Goal: Find specific page/section: Find specific page/section

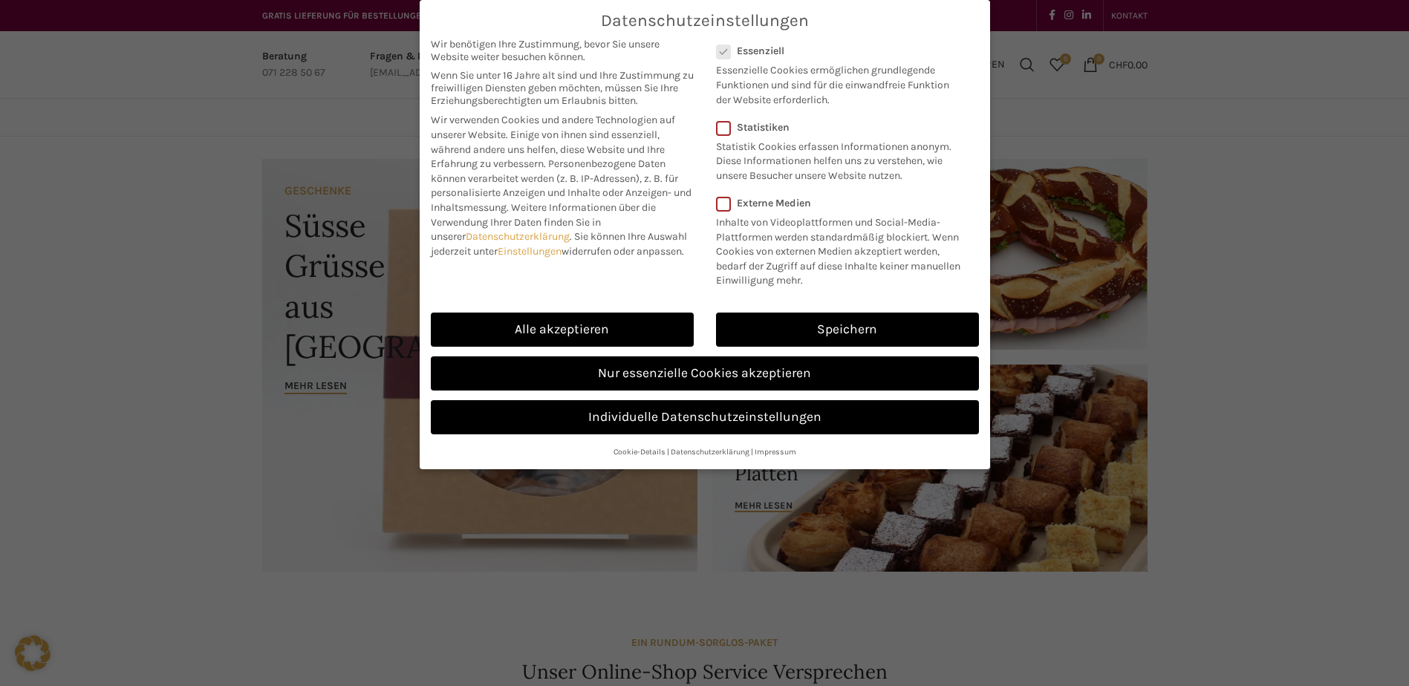
click at [232, 365] on div "Datenschutzeinstellungen Wir benötigen Ihre Zustimmung, bevor Sie unsere Websit…" at bounding box center [704, 343] width 1409 height 686
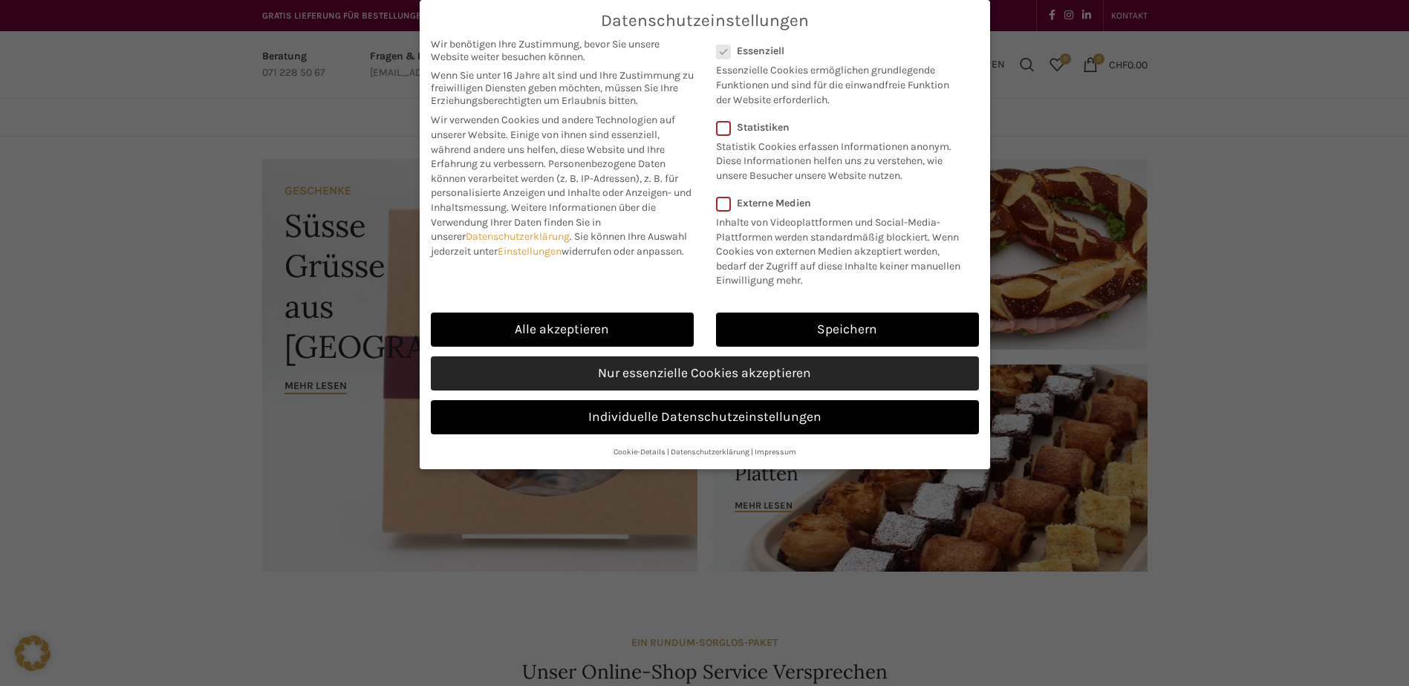
click at [753, 377] on link "Nur essenzielle Cookies akzeptieren" at bounding box center [705, 374] width 548 height 34
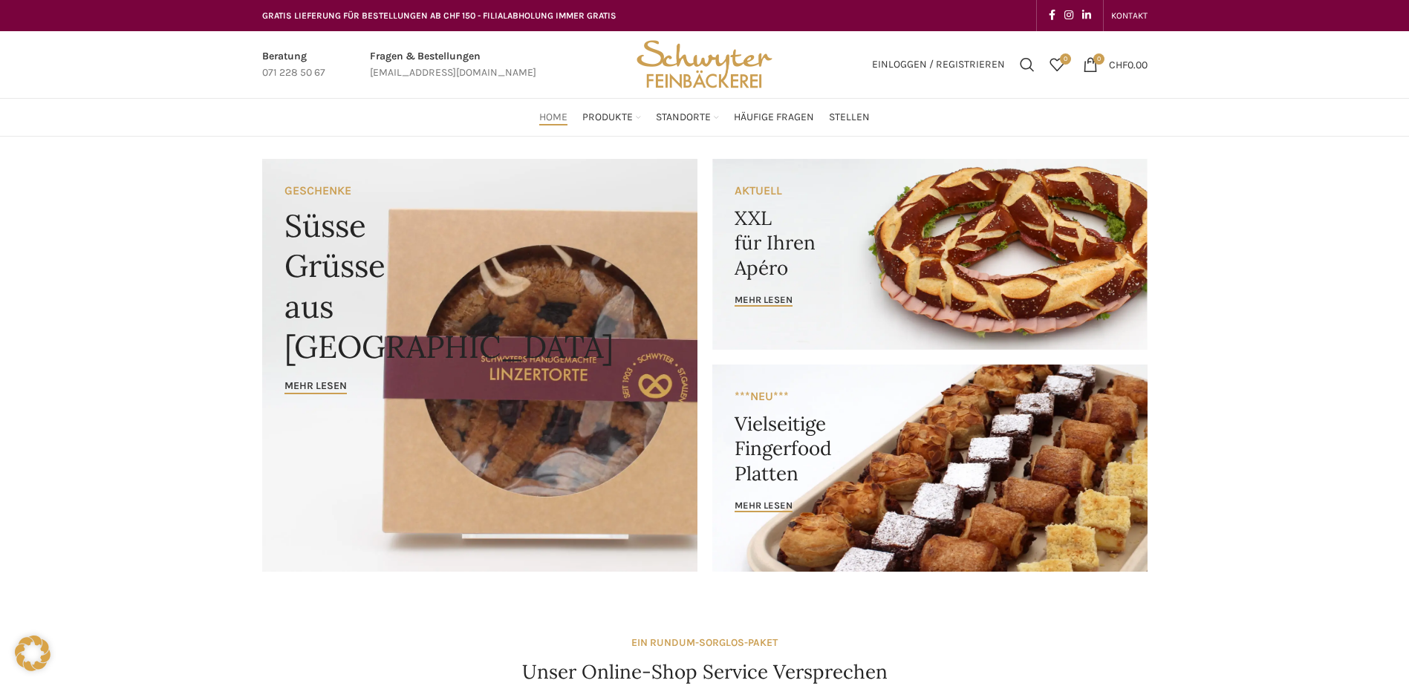
click at [533, 112] on div "Home Produkte PRODUKT KATEGORIEN Apéro & Häppchen Spezialitäten Gipfeli & Brötl…" at bounding box center [705, 117] width 900 height 30
click at [851, 117] on span "Stellen" at bounding box center [849, 118] width 41 height 14
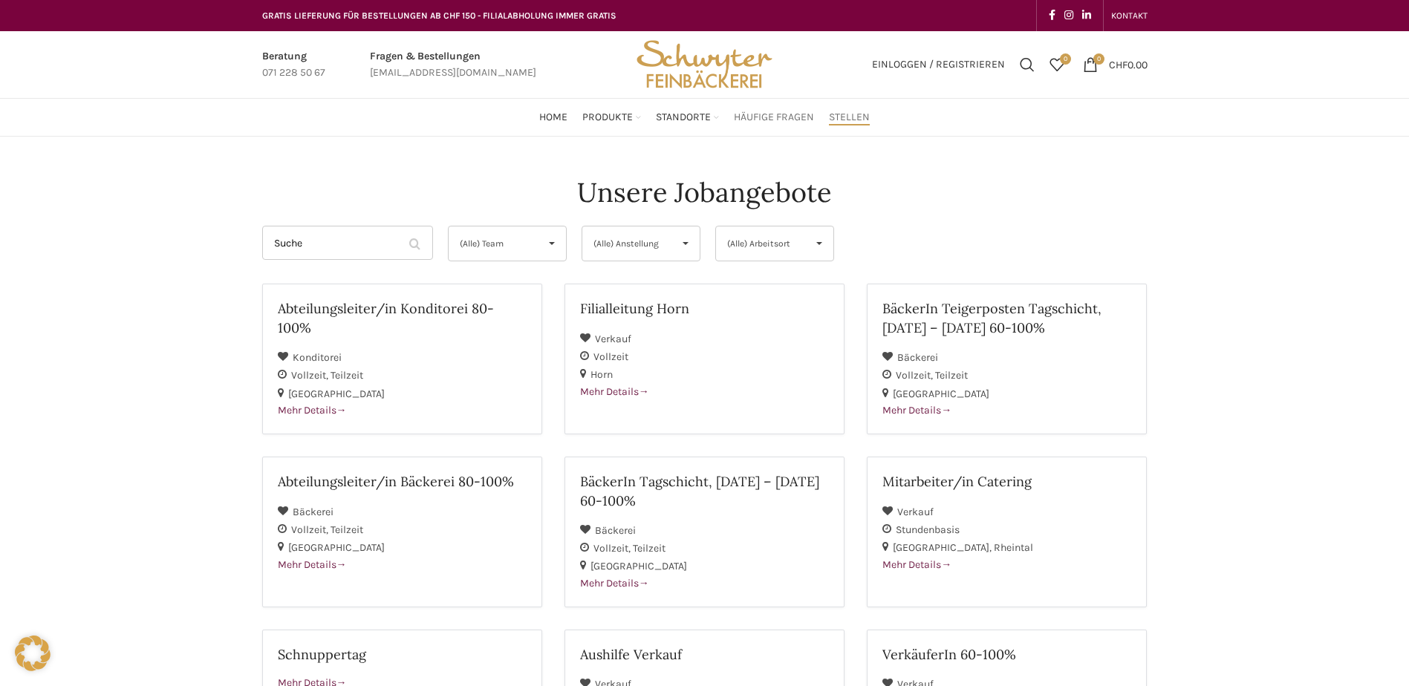
click at [755, 114] on span "Häufige Fragen" at bounding box center [774, 118] width 80 height 14
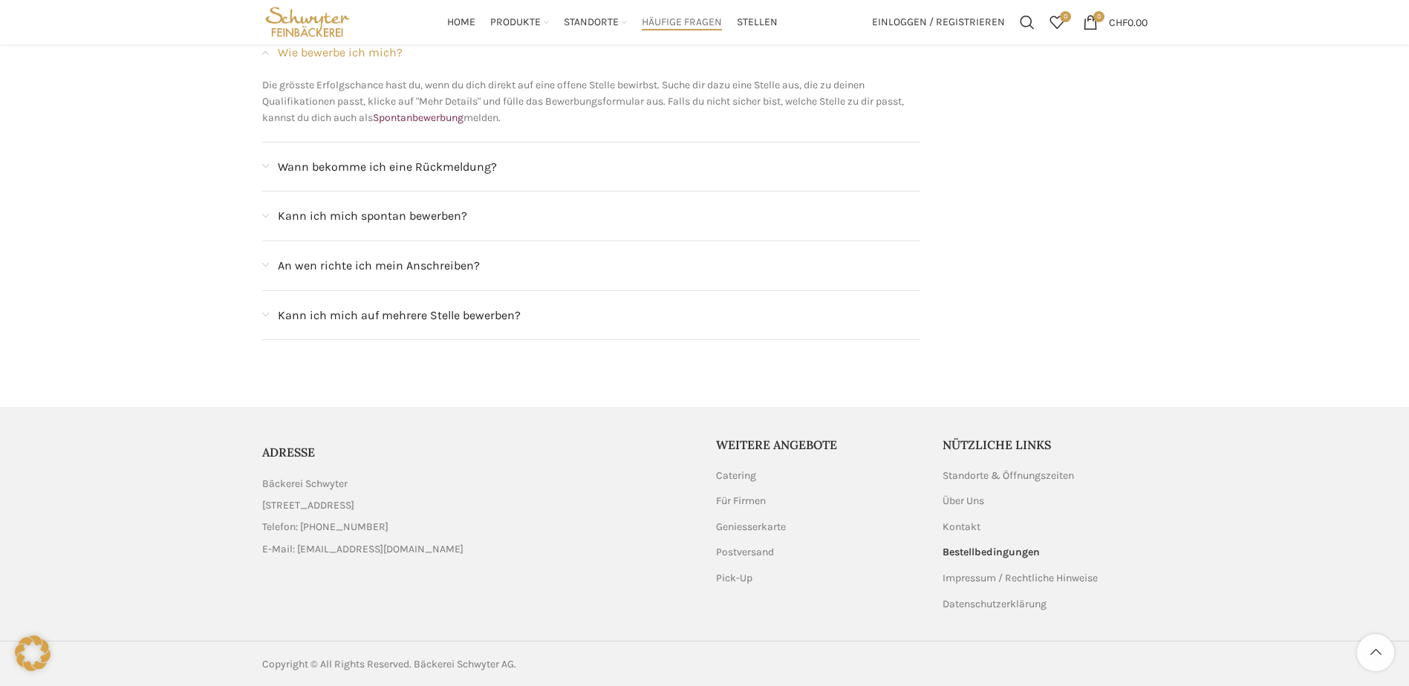
scroll to position [1460, 0]
click at [1022, 575] on link "Impressum / Rechtliche Hinweise" at bounding box center [1021, 576] width 157 height 15
